Goal: Find specific page/section: Find specific page/section

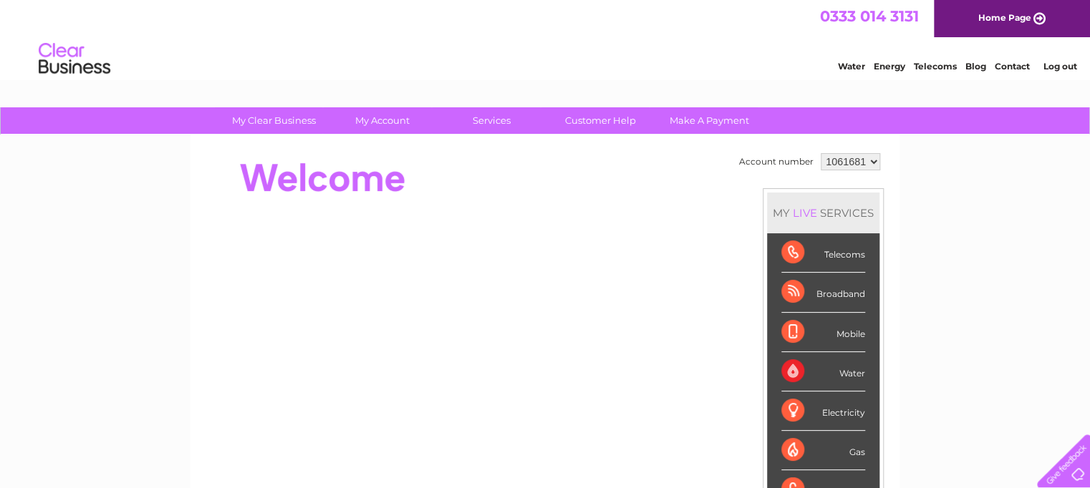
click at [1010, 67] on link "Contact" at bounding box center [1012, 66] width 35 height 11
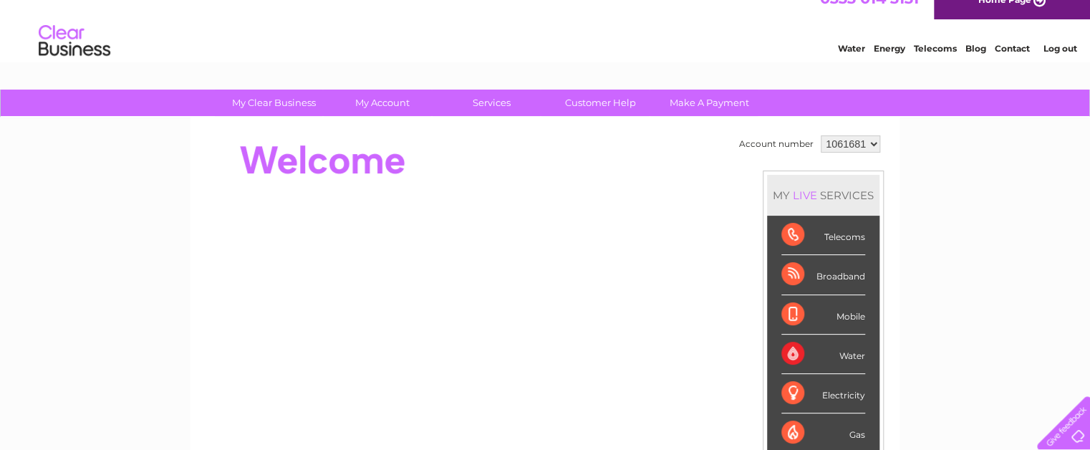
scroll to position [11, 0]
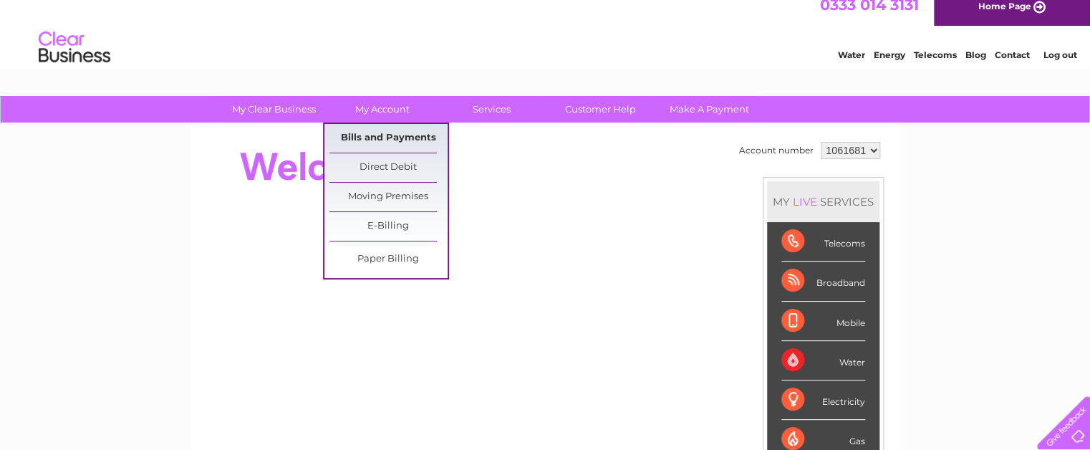
click at [396, 137] on link "Bills and Payments" at bounding box center [388, 138] width 118 height 29
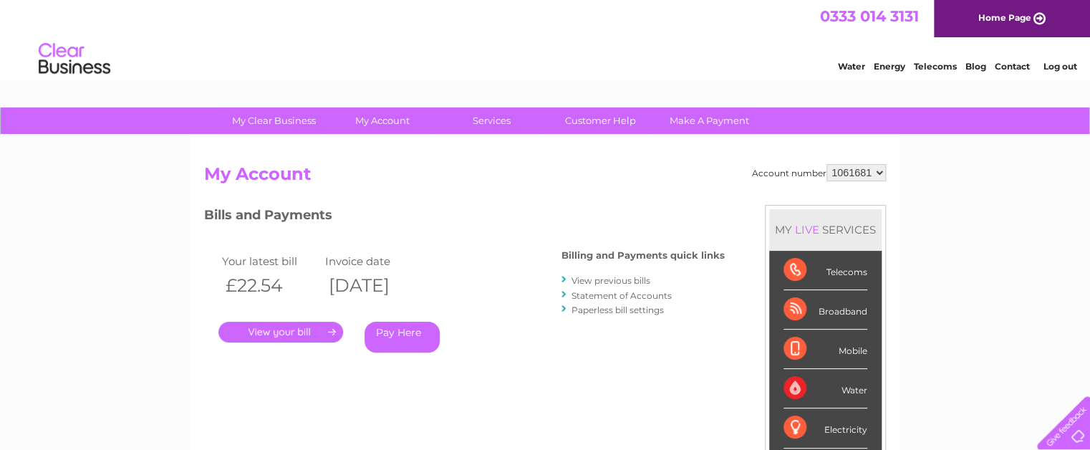
click at [295, 333] on link "." at bounding box center [280, 332] width 125 height 21
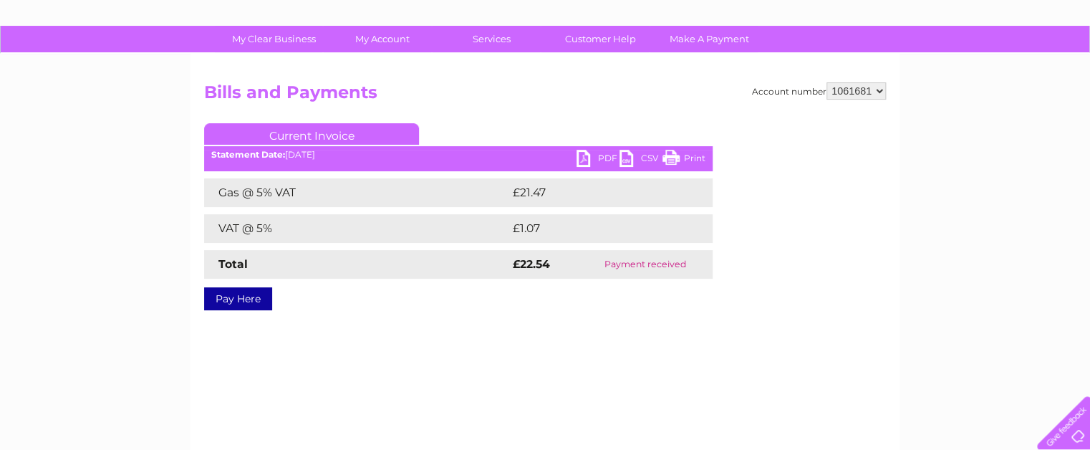
scroll to position [86, 0]
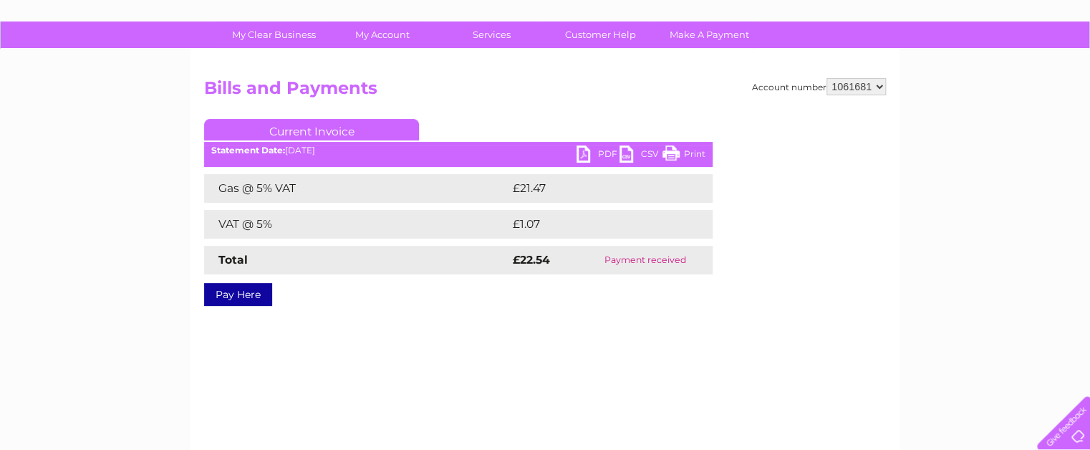
click at [582, 157] on link "PDF" at bounding box center [598, 155] width 43 height 21
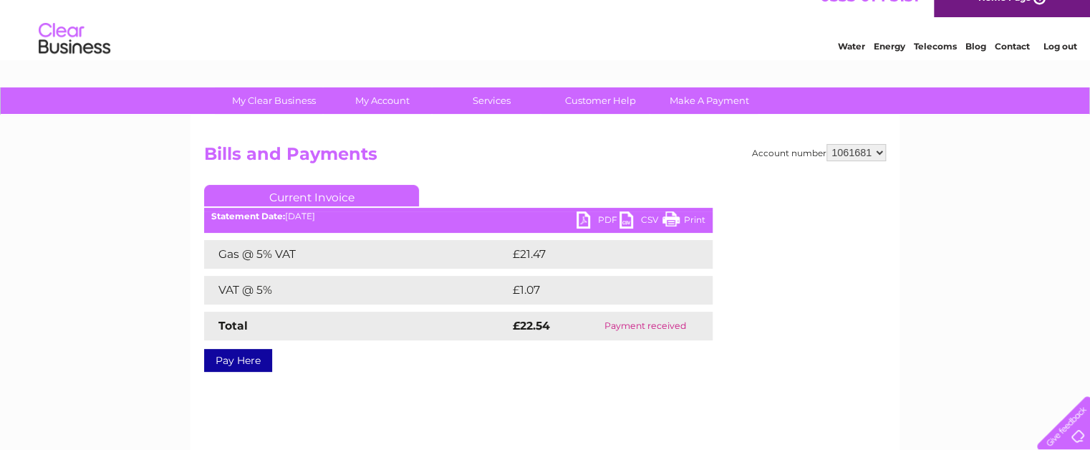
scroll to position [0, 0]
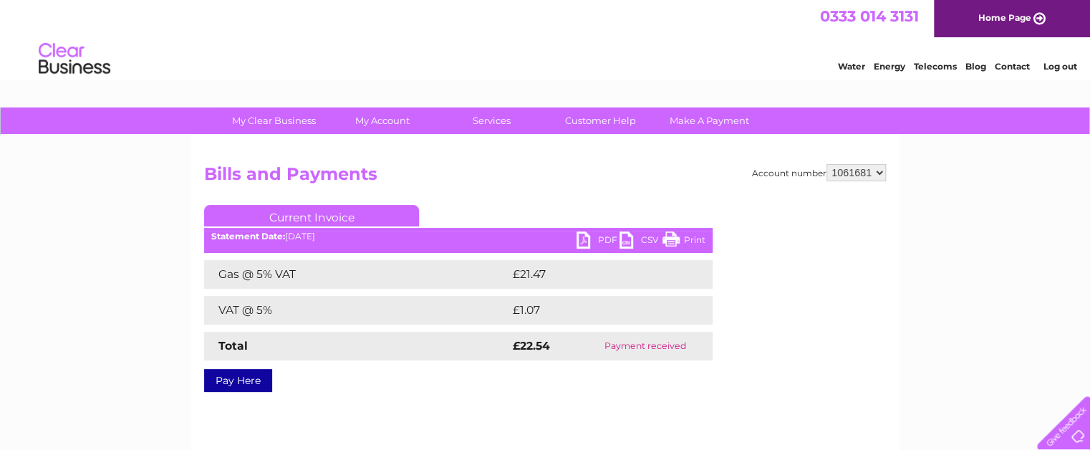
click at [1013, 66] on link "Contact" at bounding box center [1012, 66] width 35 height 11
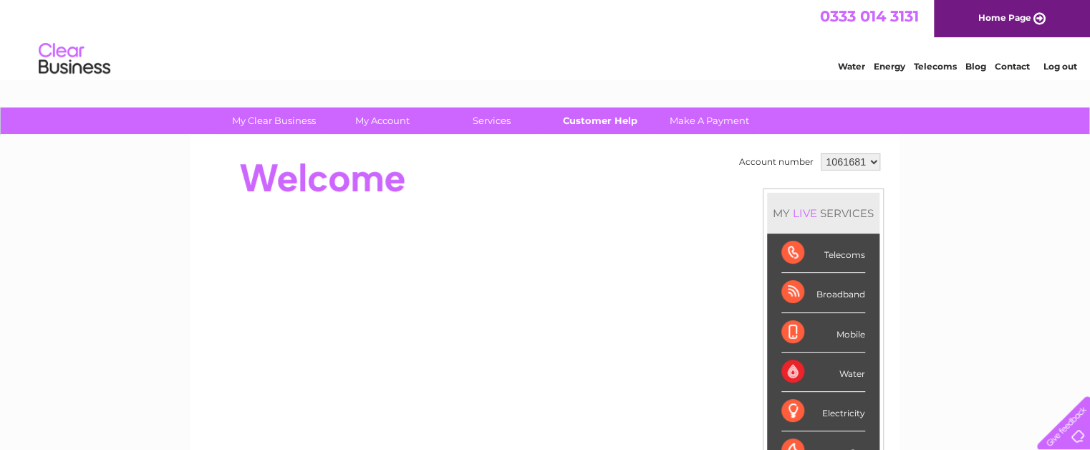
click at [602, 122] on link "Customer Help" at bounding box center [600, 120] width 118 height 26
